Goal: Find specific page/section: Find specific page/section

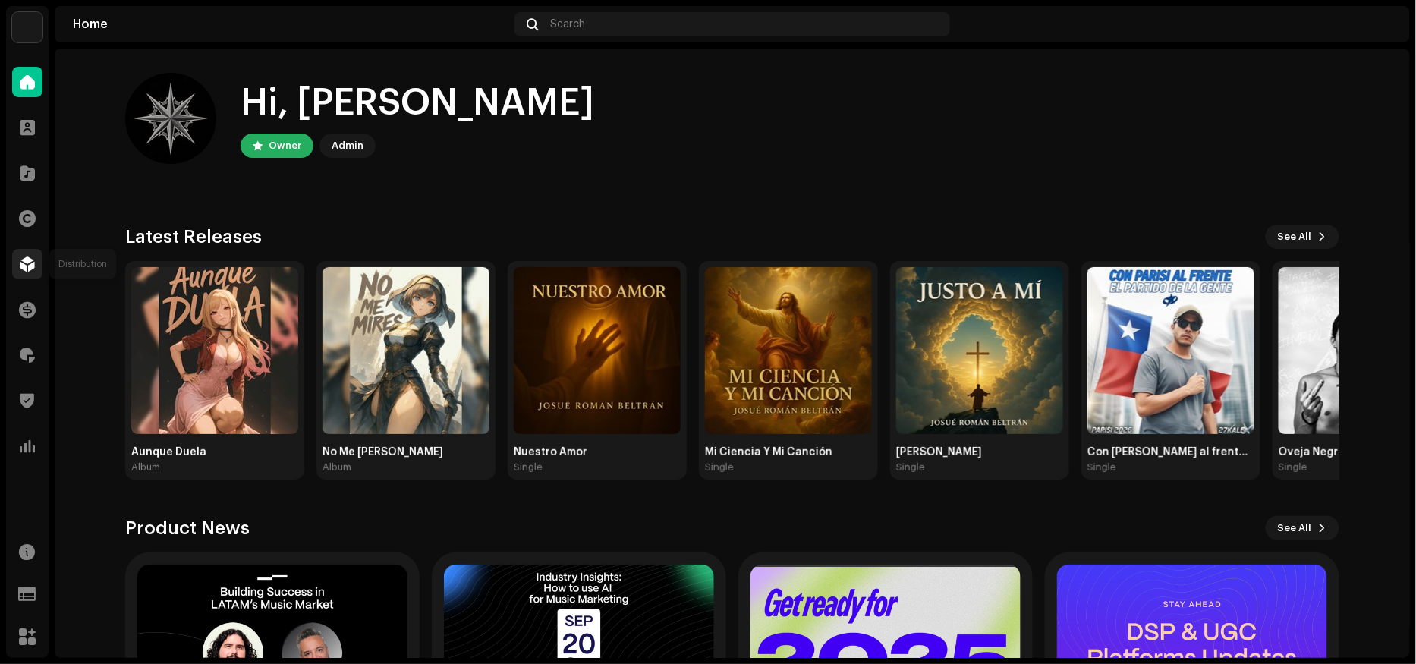
click at [28, 261] on span at bounding box center [27, 264] width 15 height 12
